Goal: Information Seeking & Learning: Understand process/instructions

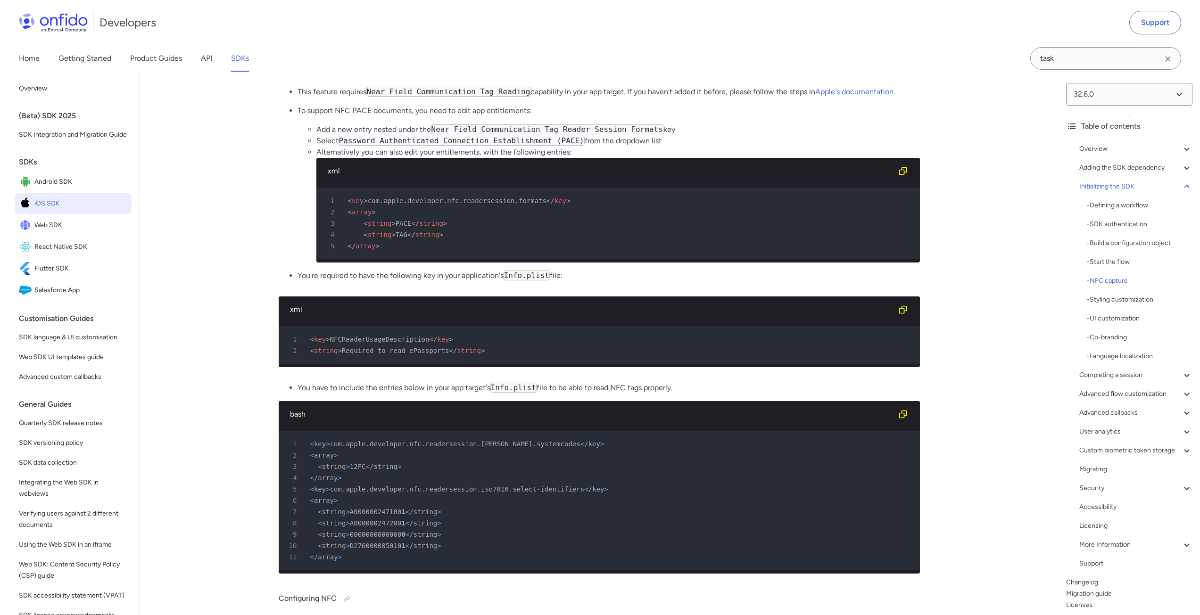
scroll to position [2782, 0]
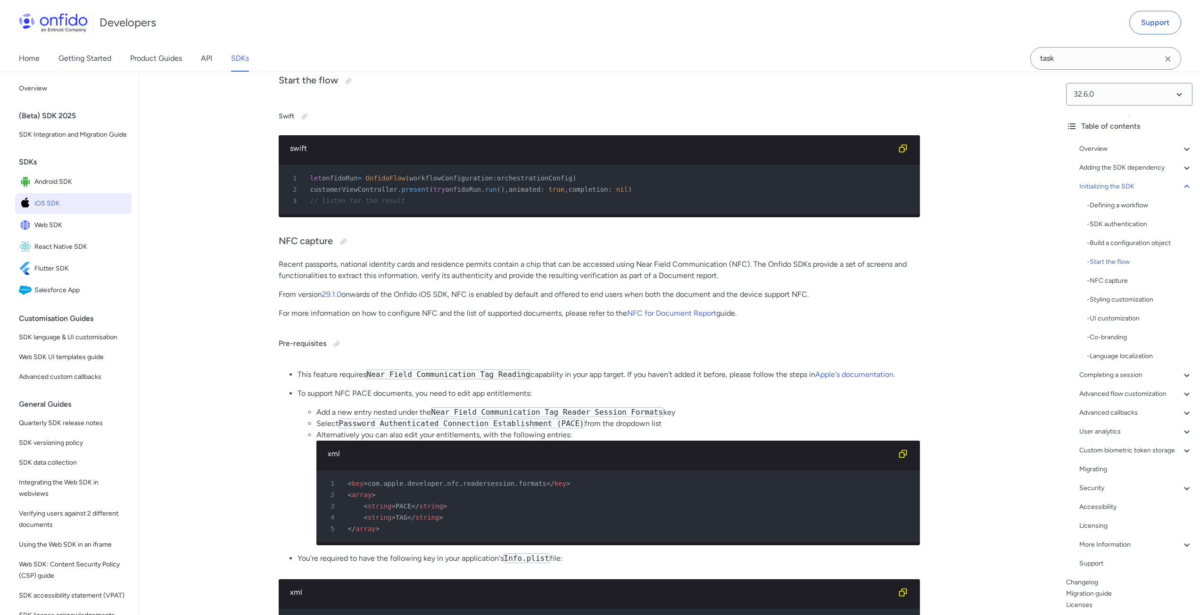
scroll to position [2499, 0]
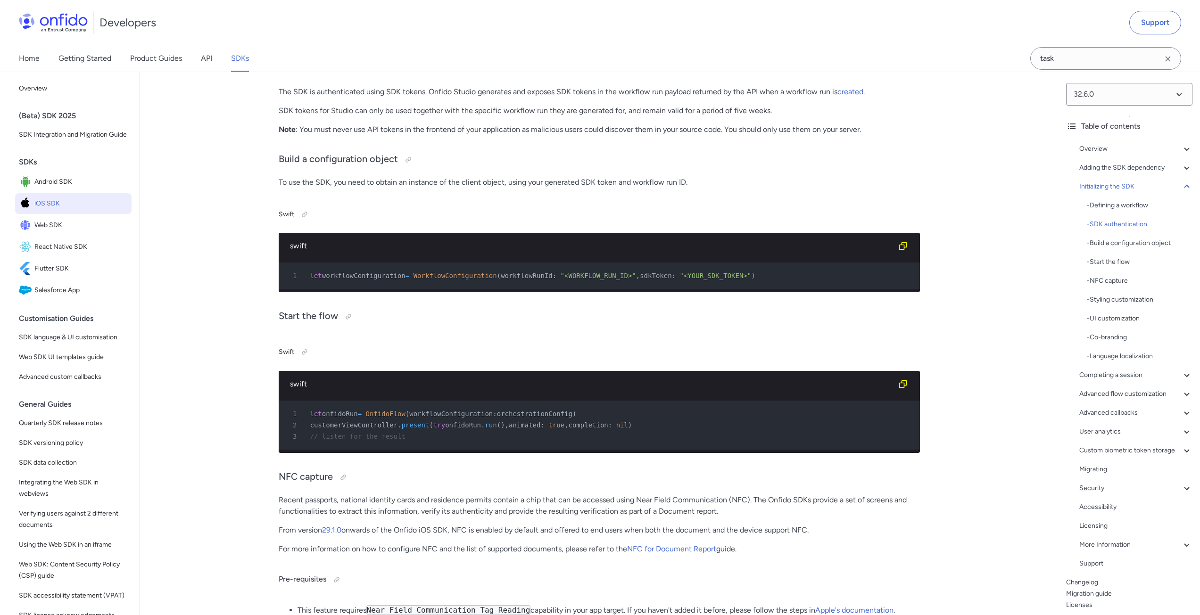
click at [561, 280] on span ""<WORKFLOW_RUN_ID>"" at bounding box center [598, 276] width 75 height 8
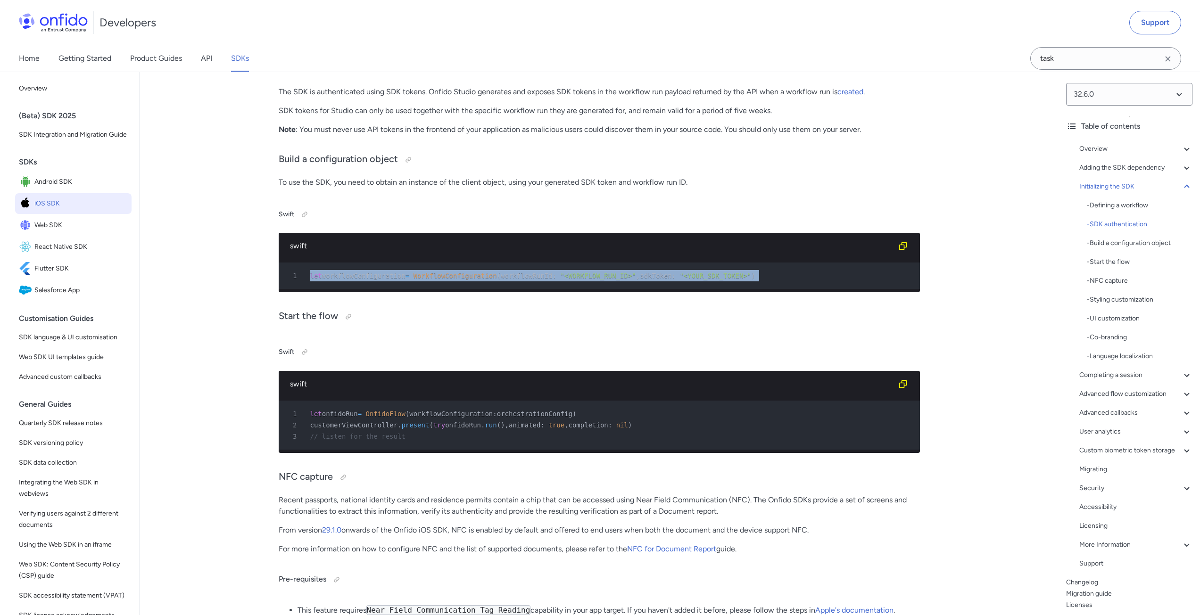
click at [561, 280] on span ""<WORKFLOW_RUN_ID>"" at bounding box center [598, 276] width 75 height 8
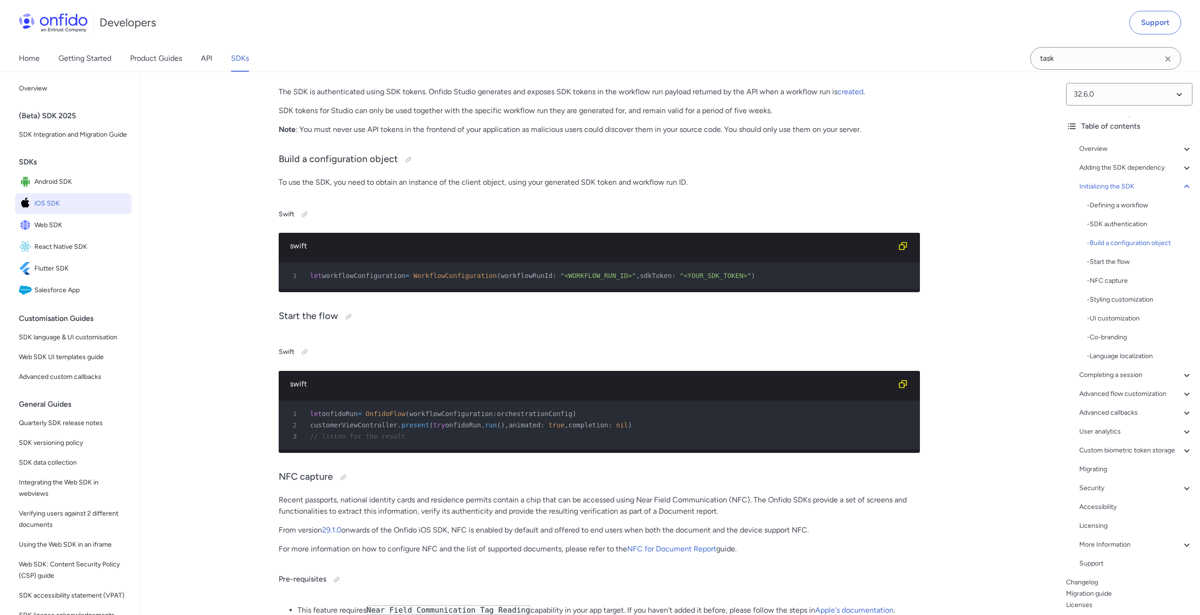
scroll to position [2735, 0]
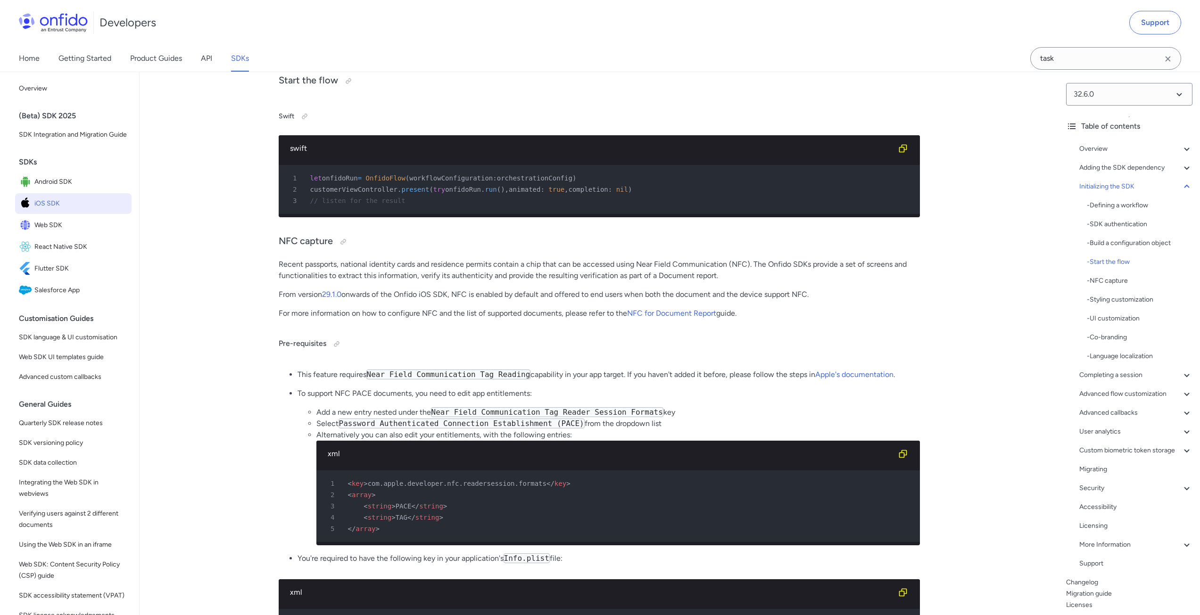
click at [506, 319] on p "For more information on how to configure NFC and the list of supported document…" at bounding box center [599, 313] width 641 height 11
